Goal: Task Accomplishment & Management: Manage account settings

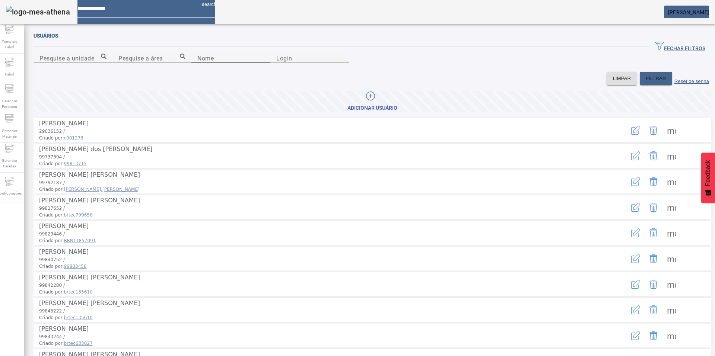
drag, startPoint x: 140, startPoint y: 83, endPoint x: 117, endPoint y: 92, distance: 23.9
click at [197, 63] on div "Nome" at bounding box center [230, 58] width 67 height 9
click at [197, 63] on input "Nome" at bounding box center [230, 58] width 67 height 9
paste input "**********"
type input "**********"
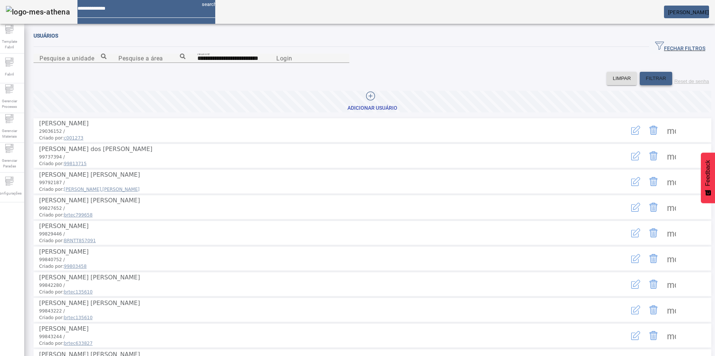
click at [649, 87] on span at bounding box center [655, 79] width 32 height 18
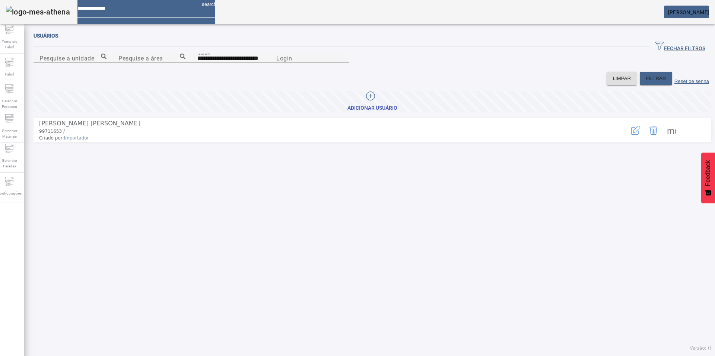
click at [631, 139] on button "button" at bounding box center [635, 130] width 18 height 18
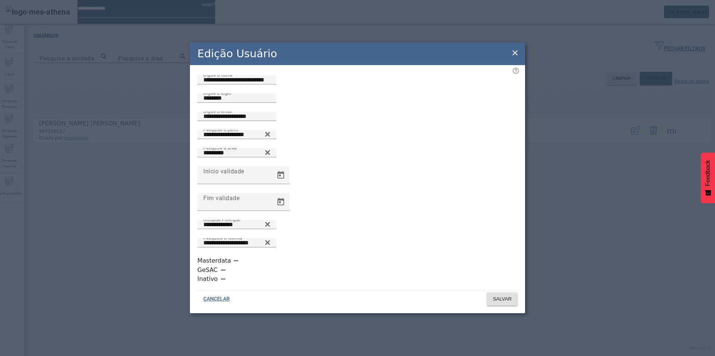
scroll to position [2, 0]
click at [516, 55] on icon at bounding box center [514, 52] width 5 height 5
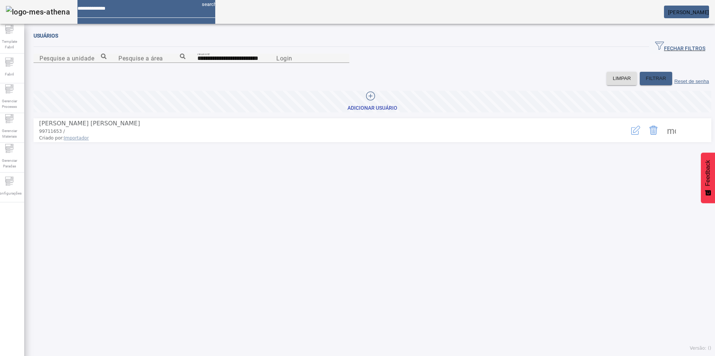
click at [662, 139] on span at bounding box center [671, 130] width 18 height 18
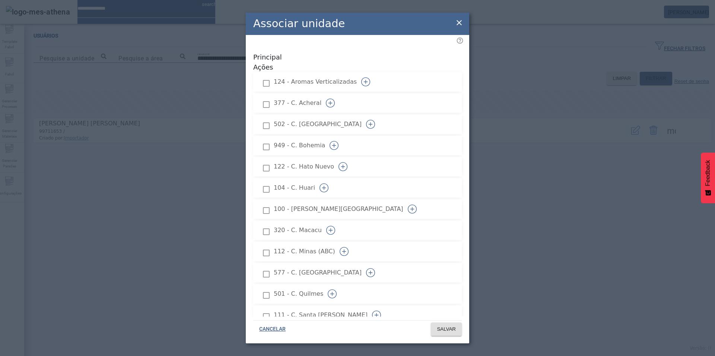
scroll to position [484, 0]
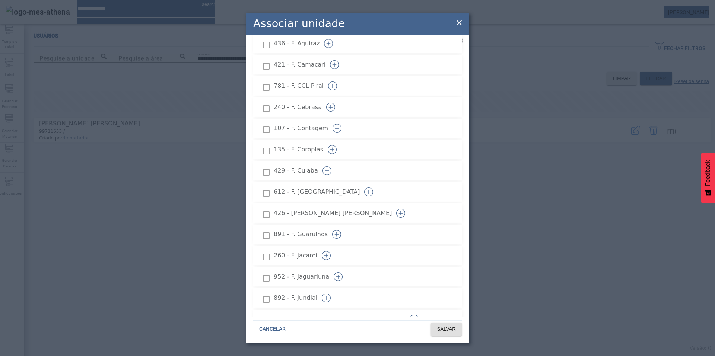
click at [373, 188] on icon "button" at bounding box center [368, 192] width 9 height 9
click at [457, 332] on span at bounding box center [446, 329] width 31 height 18
click at [445, 333] on span at bounding box center [446, 329] width 31 height 18
